Goal: Answer question/provide support: Share knowledge or assist other users

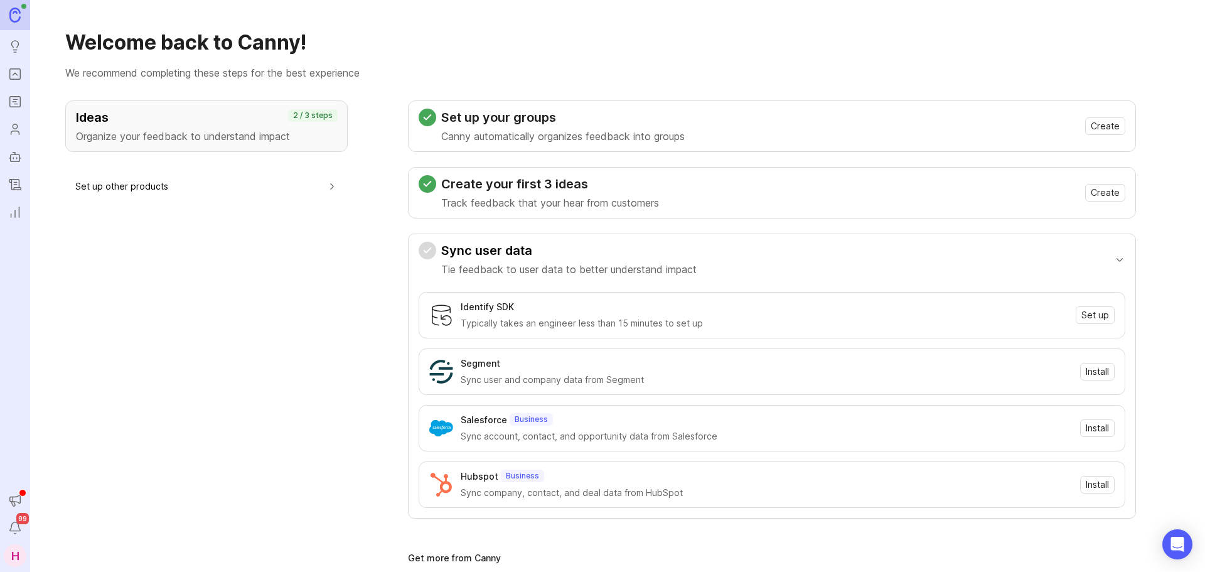
click at [13, 81] on icon "Portal" at bounding box center [15, 74] width 14 height 15
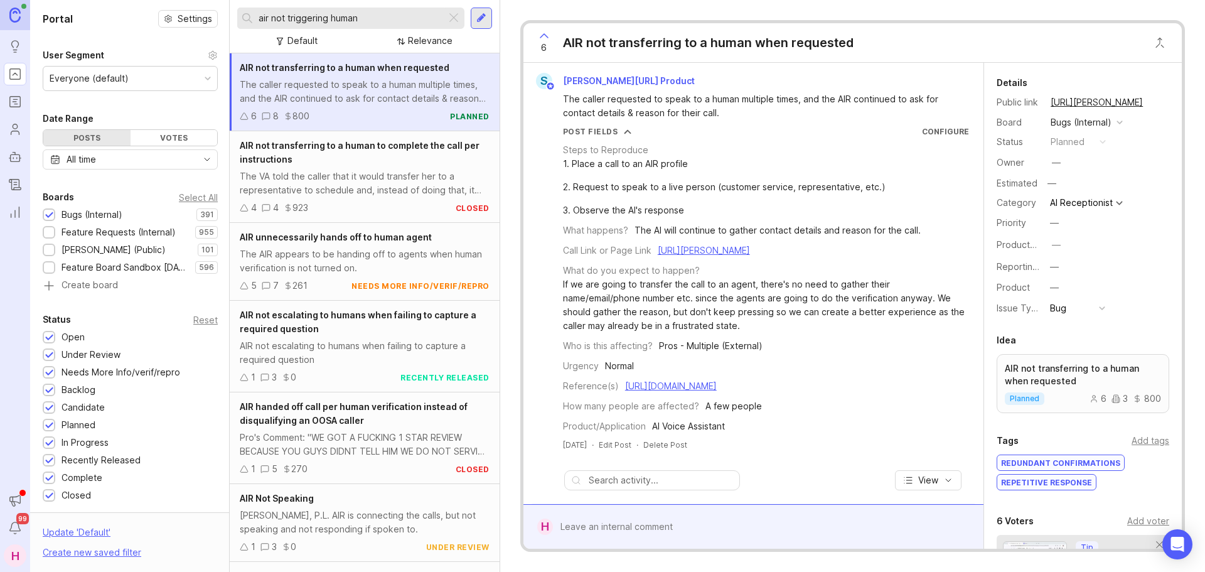
drag, startPoint x: 379, startPoint y: 17, endPoint x: 252, endPoint y: 9, distance: 127.0
click at [252, 9] on div "air not triggering human" at bounding box center [341, 18] width 209 height 21
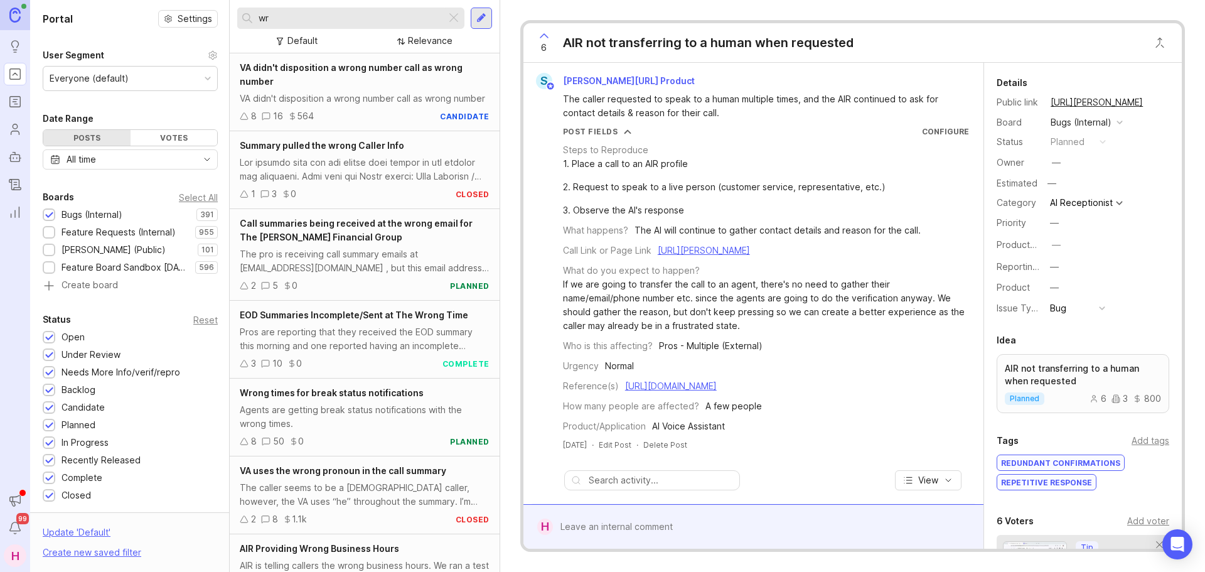
type input "w"
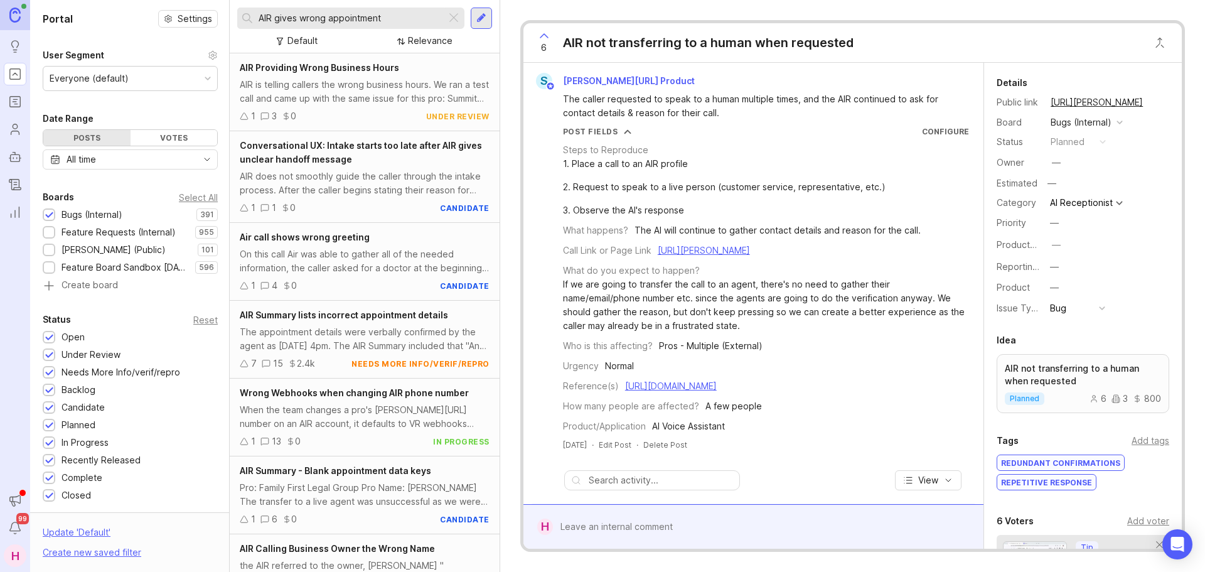
type input "AIR gives wrong appointment"
click at [367, 346] on div "The appointment details were verbally confirmed by the agent as [DATE] 4pm. The…" at bounding box center [365, 339] width 250 height 28
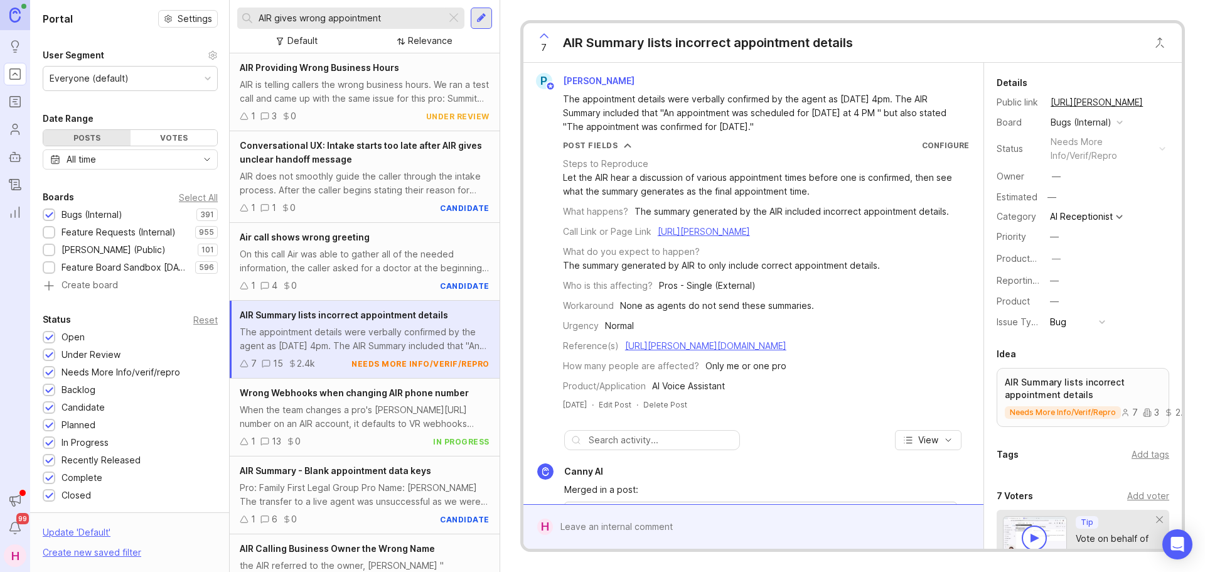
click at [706, 527] on div at bounding box center [762, 527] width 419 height 24
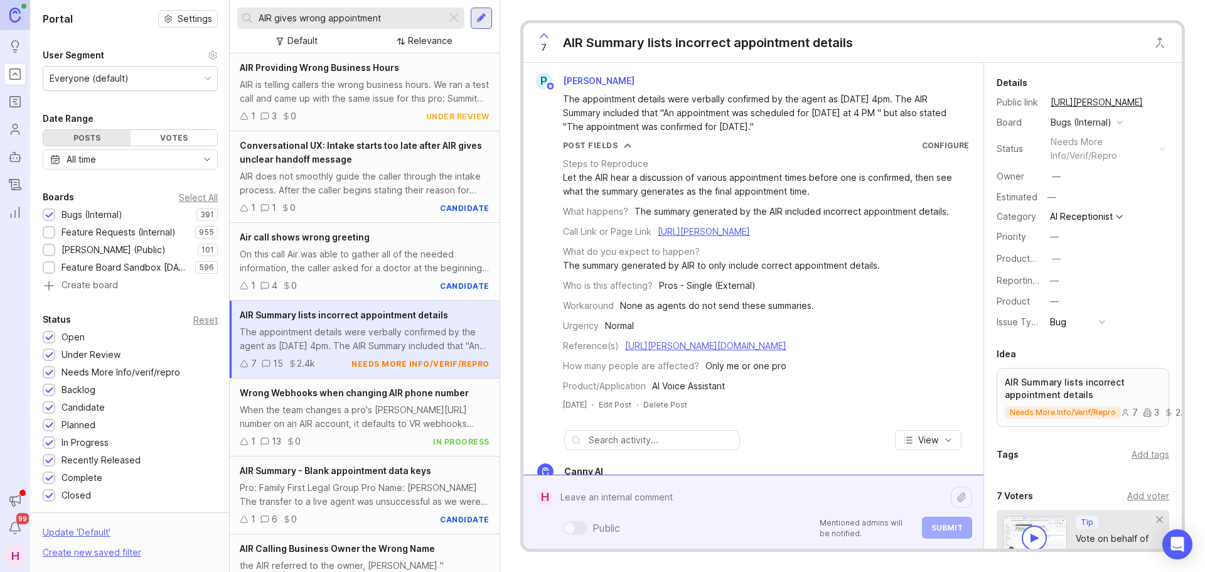
paste textarea "https://agent.smith.ai/agent/call/CA573d0e3c893a136bb0275028904fdae0/"
paste textarea "Magical Moments Daycare Center"
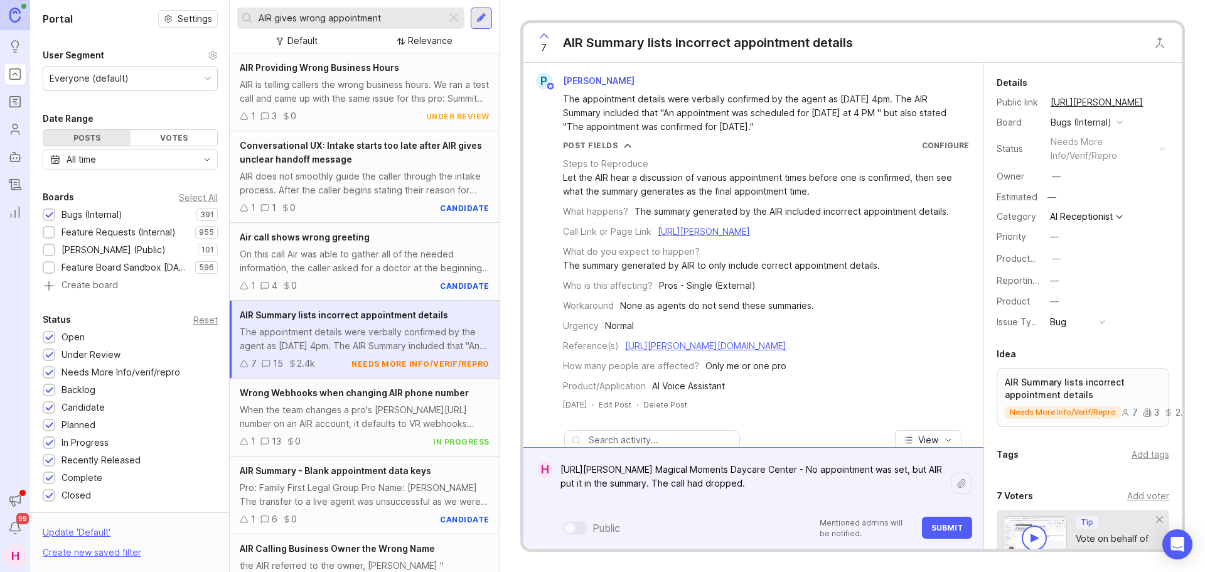
type textarea "https://agent.smith.ai/agent/call/CA573d0e3c893a136bb0275028904fdae0/ Magical M…"
click at [947, 528] on span "Submit" at bounding box center [947, 527] width 31 height 9
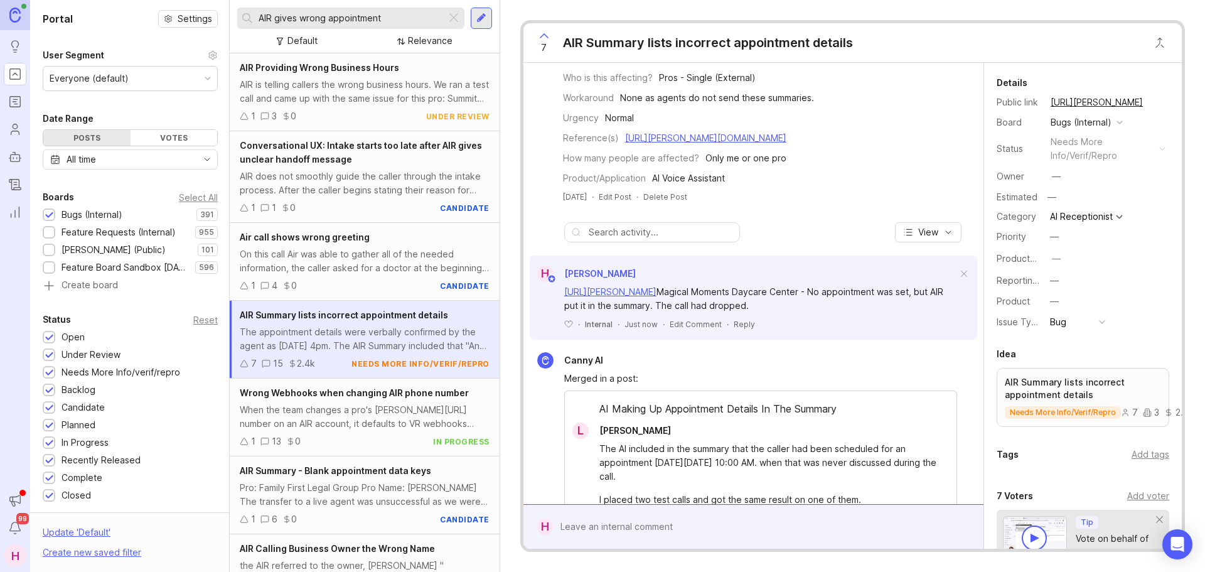
scroll to position [313, 0]
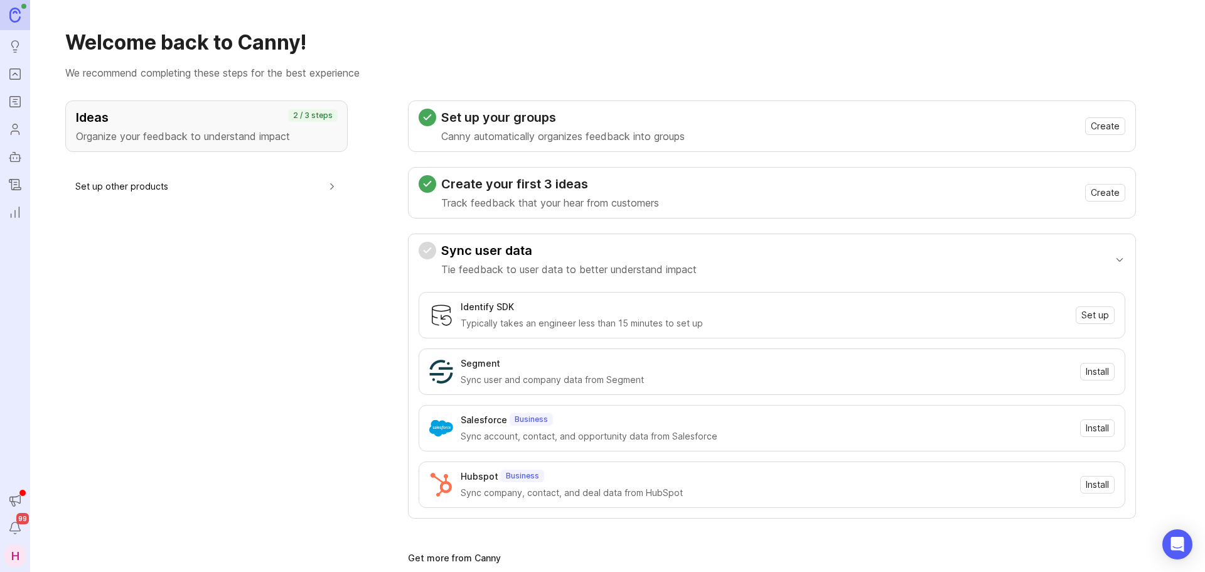
click at [23, 75] on link "Portal" at bounding box center [15, 74] width 23 height 23
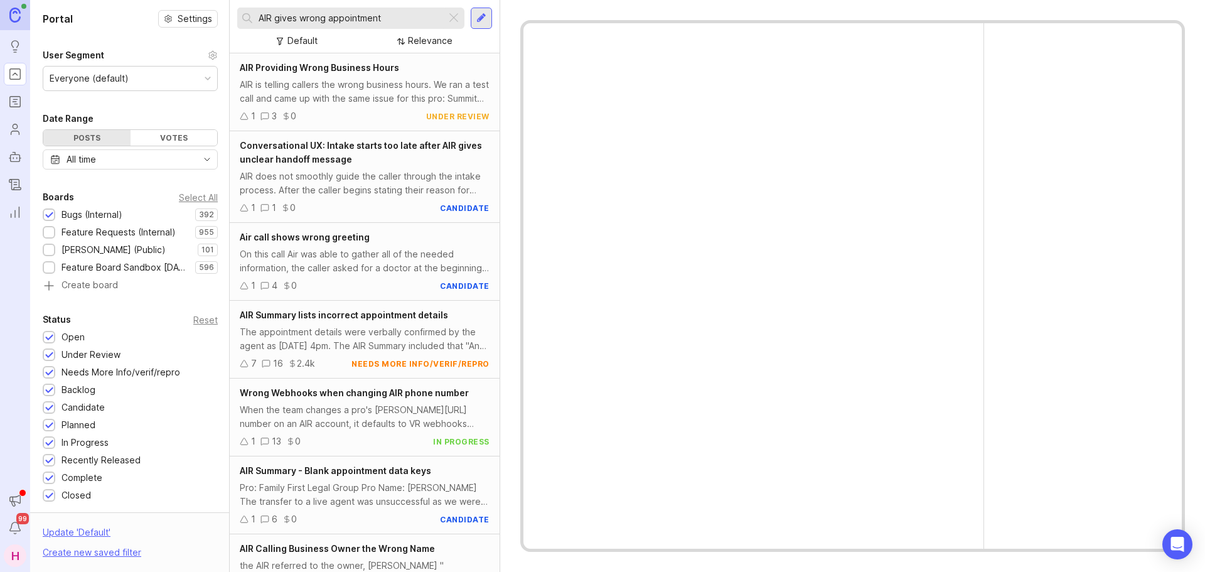
click at [458, 19] on div at bounding box center [453, 18] width 15 height 16
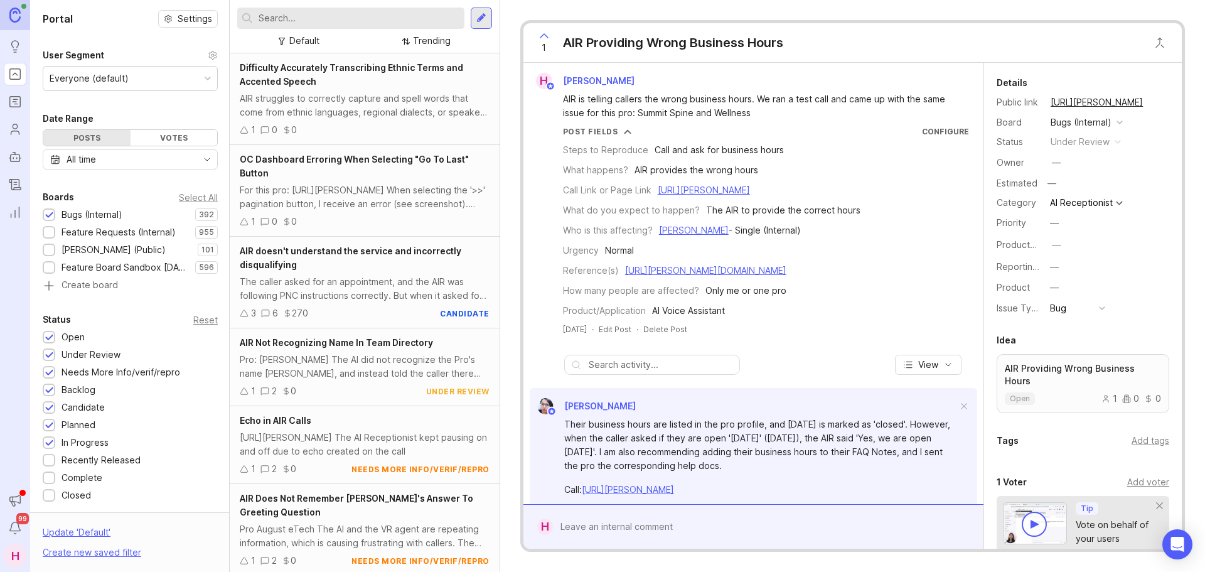
click at [386, 19] on input "text" at bounding box center [359, 18] width 201 height 14
click at [372, 24] on input "text" at bounding box center [359, 18] width 201 height 14
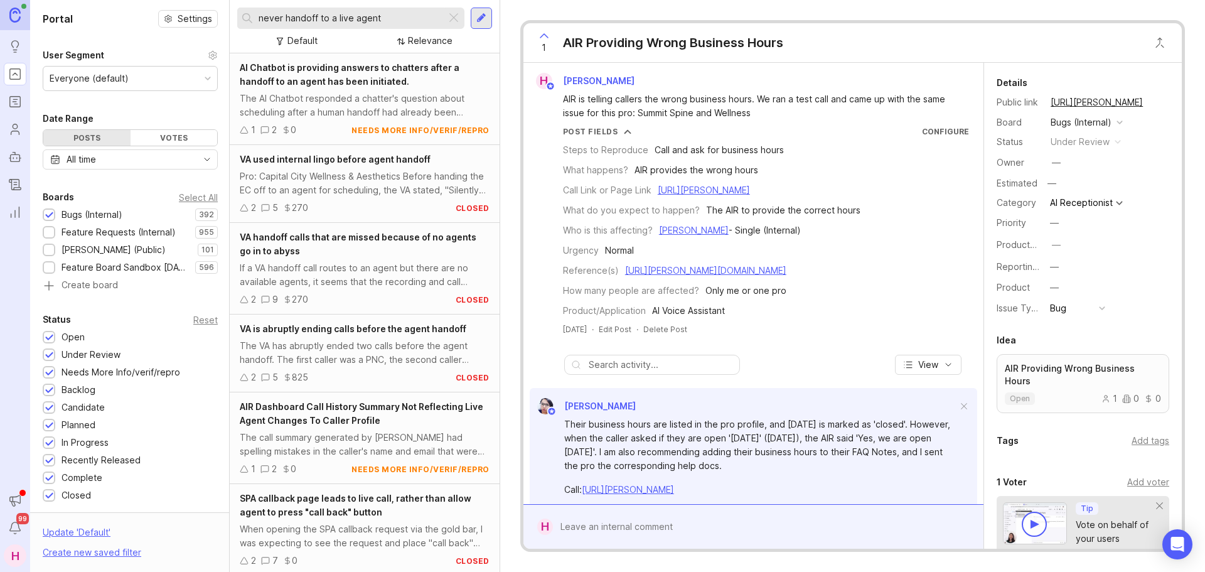
drag, startPoint x: 388, startPoint y: 15, endPoint x: 246, endPoint y: 20, distance: 142.0
click at [246, 20] on div "never handoff to a live agent" at bounding box center [341, 18] width 209 height 21
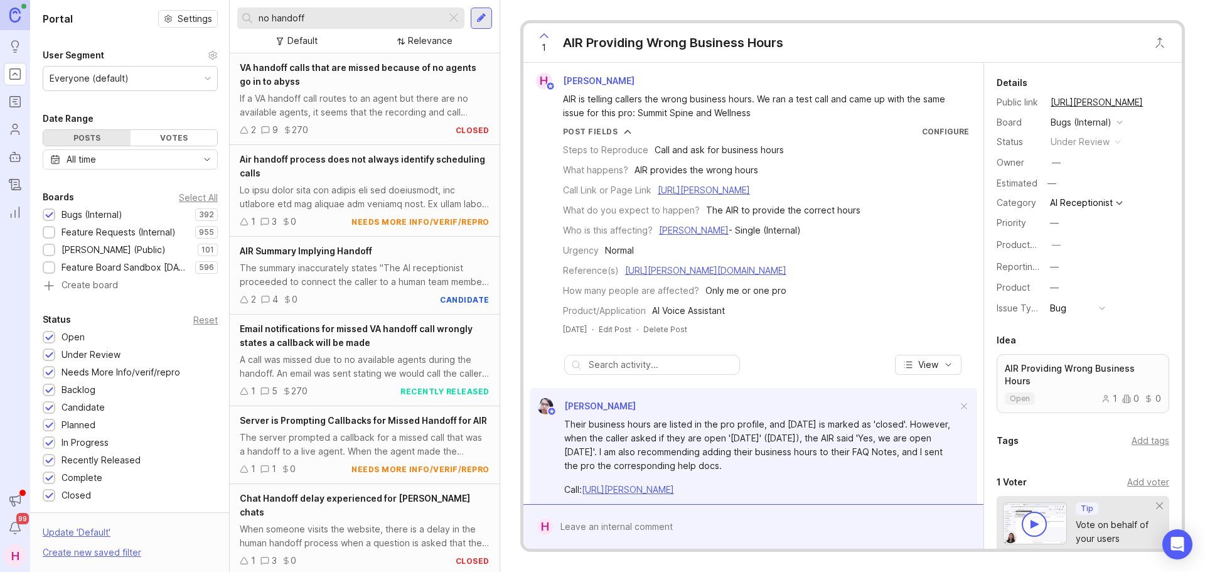
type input "no handoff"
click at [483, 21] on div at bounding box center [482, 18] width 10 height 11
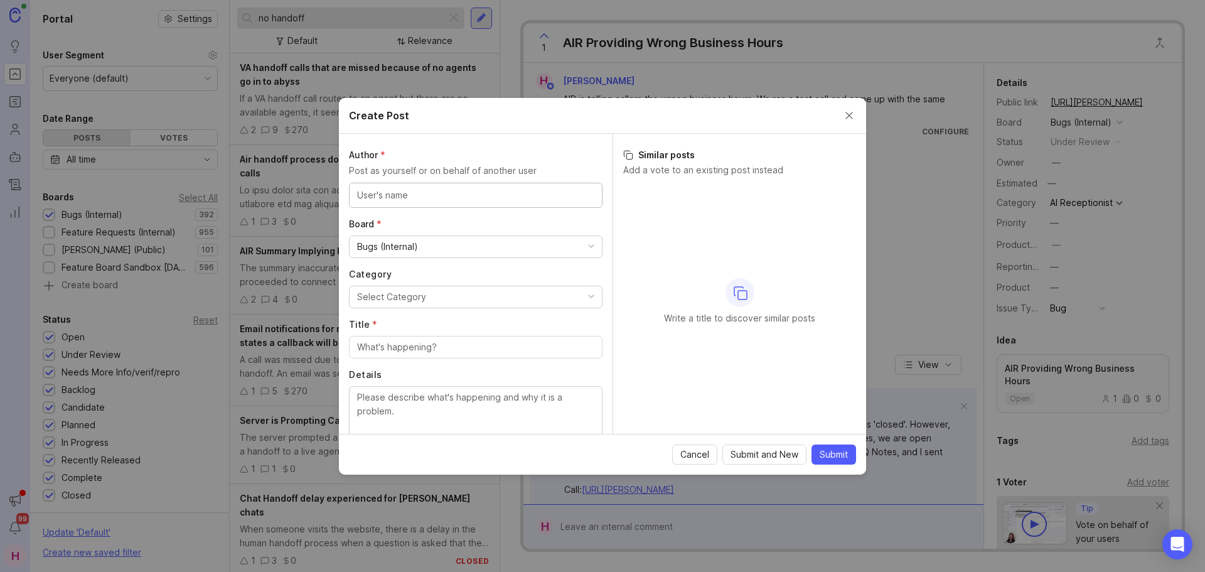
click at [471, 199] on input "text" at bounding box center [475, 195] width 237 height 14
type input "c"
type input "[PERSON_NAME]"
click at [445, 243] on div "Bugs (Internal)" at bounding box center [476, 246] width 252 height 21
click at [700, 451] on span "Cancel" at bounding box center [695, 454] width 29 height 13
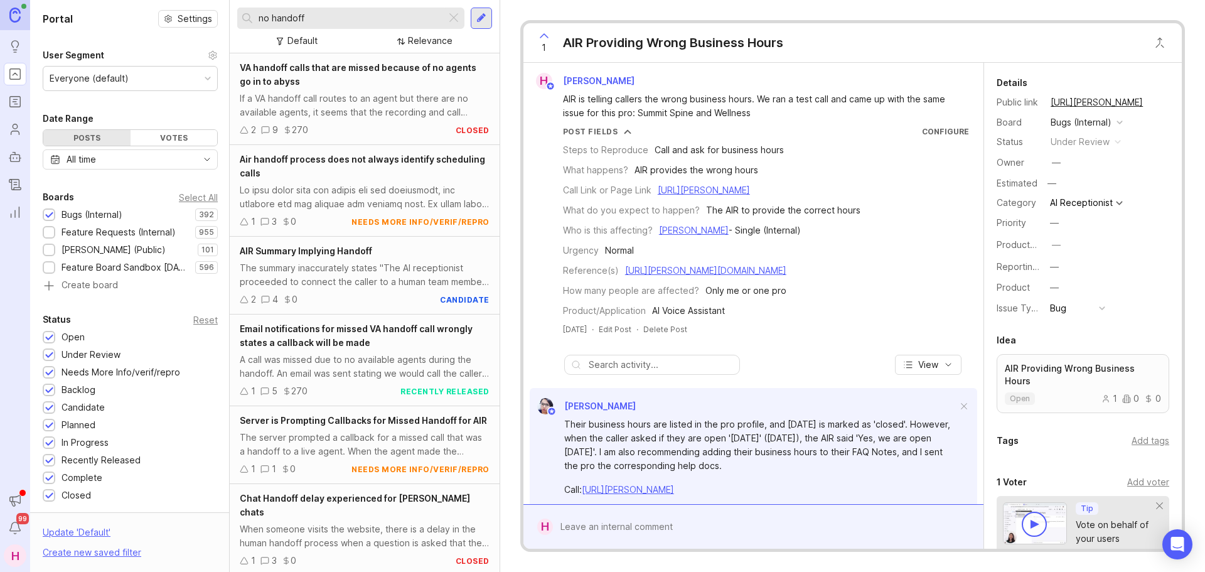
click at [50, 229] on div at bounding box center [49, 233] width 8 height 9
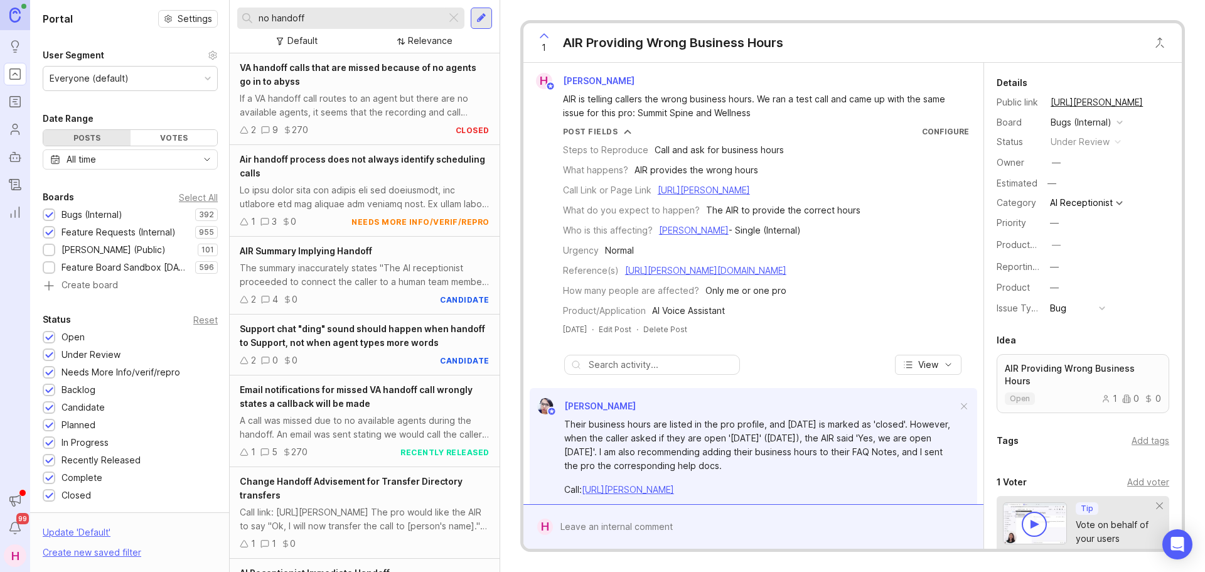
click at [51, 214] on div at bounding box center [49, 215] width 8 height 9
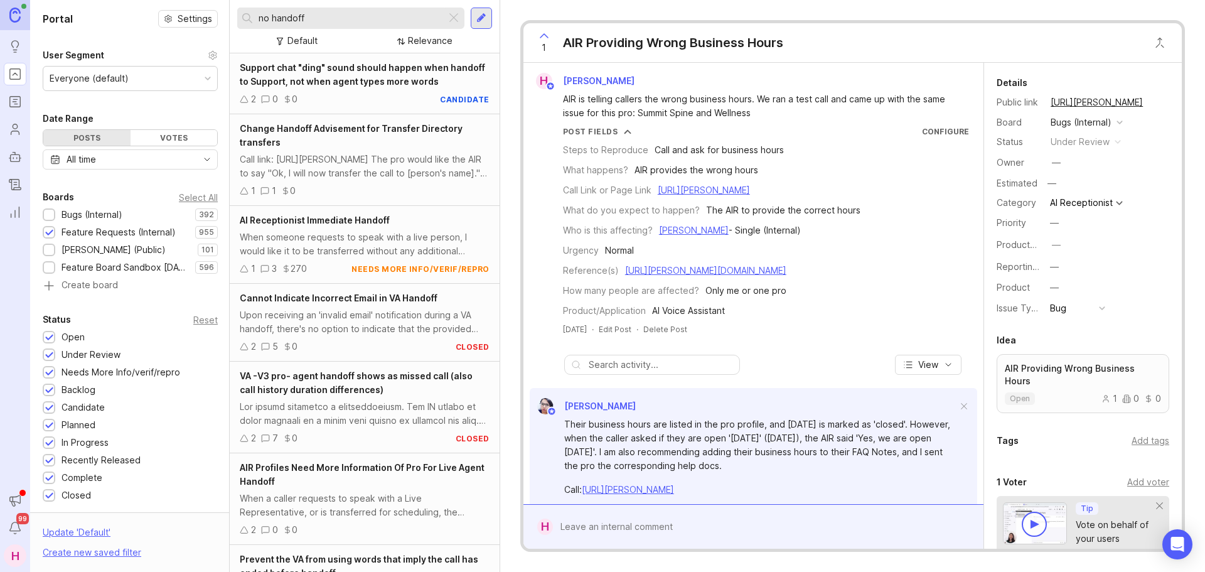
click at [340, 10] on div "no handoff" at bounding box center [341, 18] width 209 height 21
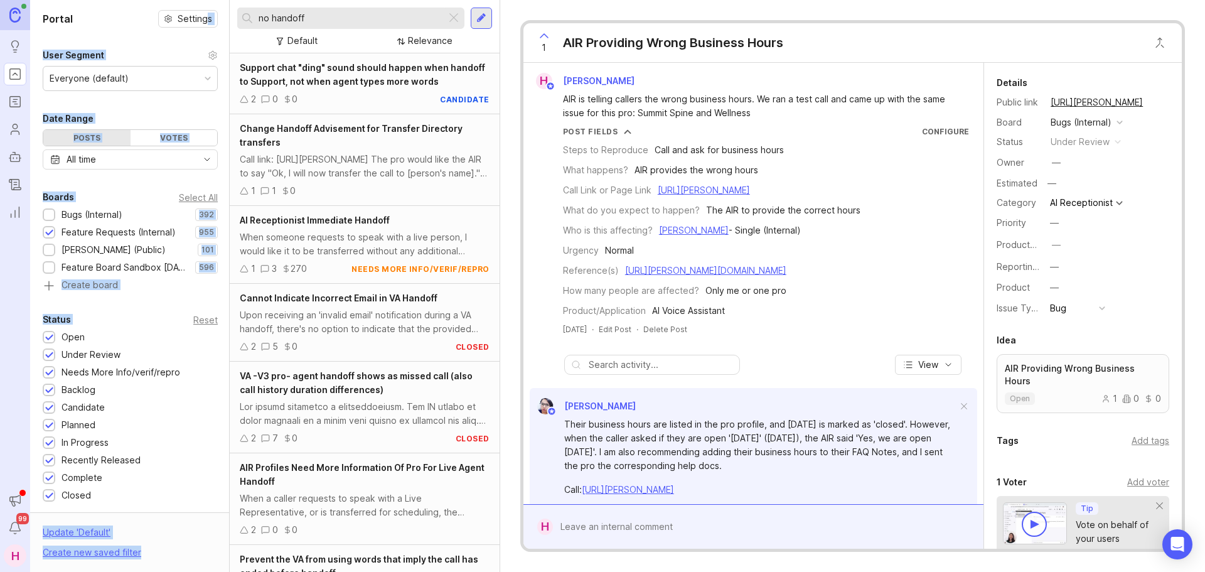
drag, startPoint x: 323, startPoint y: 11, endPoint x: 200, endPoint y: 19, distance: 123.4
click at [200, 16] on div "Portal Settings User Segment Everyone (default) Date Range Posts Votes All time…" at bounding box center [617, 286] width 1175 height 572
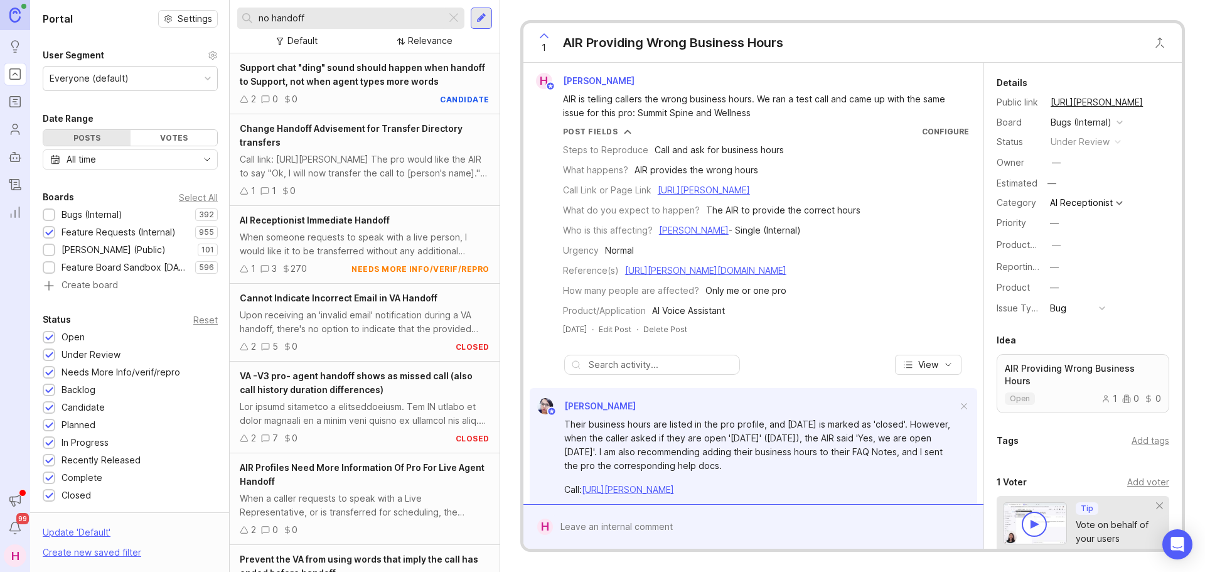
click at [331, 9] on div "no handoff" at bounding box center [341, 18] width 209 height 21
drag, startPoint x: 330, startPoint y: 16, endPoint x: 252, endPoint y: 15, distance: 77.9
click at [252, 15] on div "no handoff" at bounding box center [341, 18] width 209 height 21
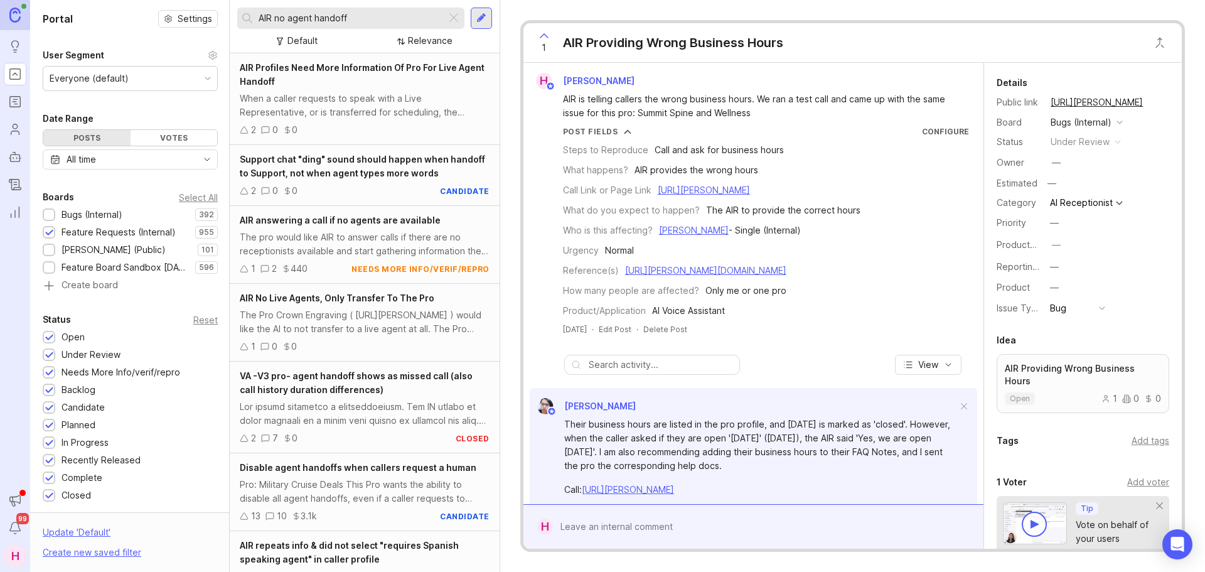
type input "AIR no agent handoff"
click at [408, 306] on div "AIR No Live Agents, Only Transfer To The Pro The Pro Crown Engraving ( [URL][PE…" at bounding box center [365, 323] width 270 height 78
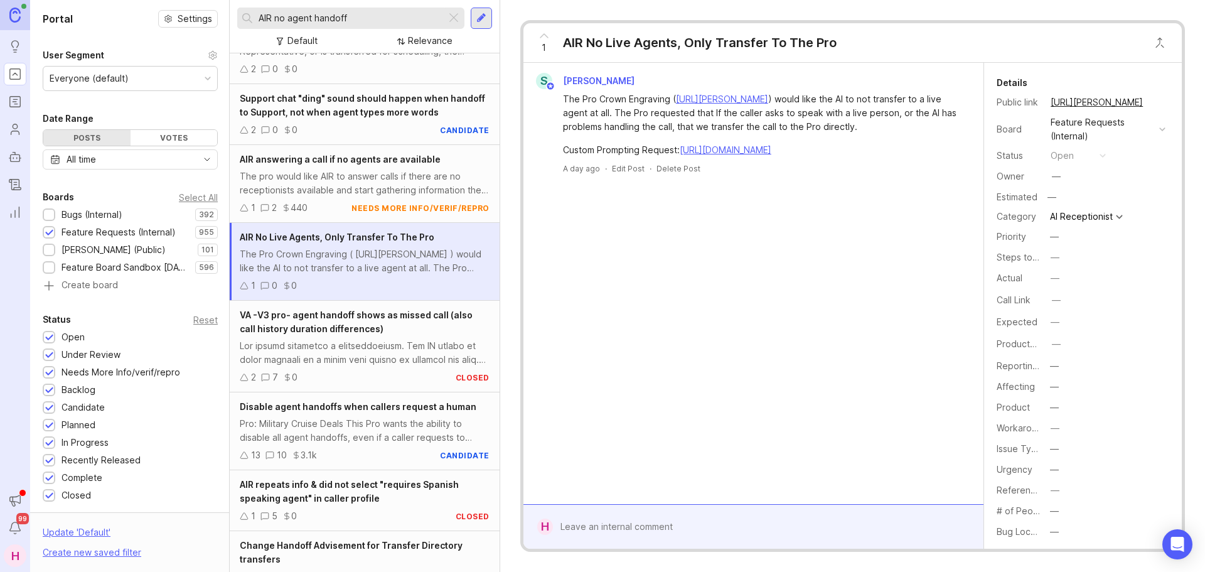
scroll to position [62, 0]
click at [376, 411] on div "Disable agent handoffs when callers request a human" at bounding box center [365, 406] width 250 height 14
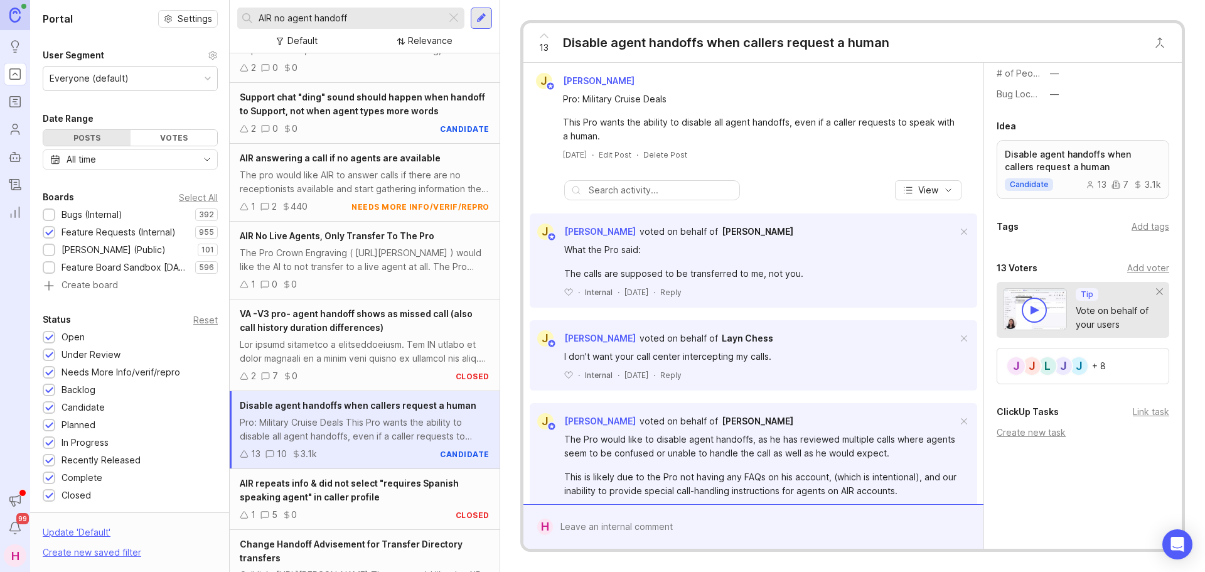
scroll to position [439, 0]
click at [1129, 270] on div "Add voter" at bounding box center [1149, 268] width 42 height 14
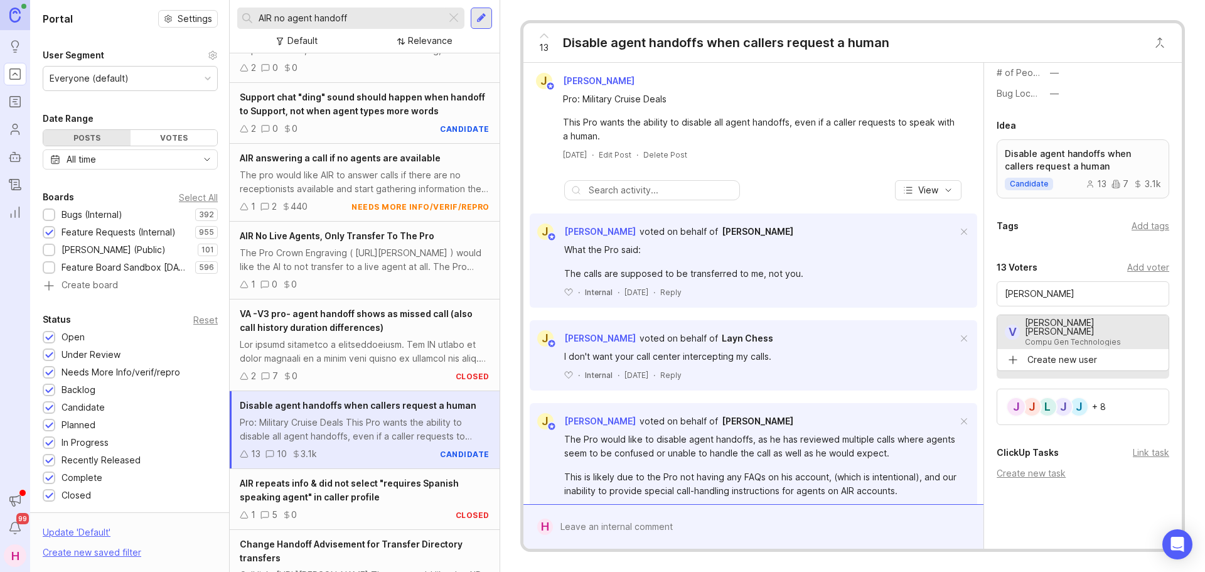
type input "[PERSON_NAME] [PERSON_NAME]"
click at [453, 21] on div at bounding box center [453, 18] width 15 height 16
